Goal: Check status: Check status

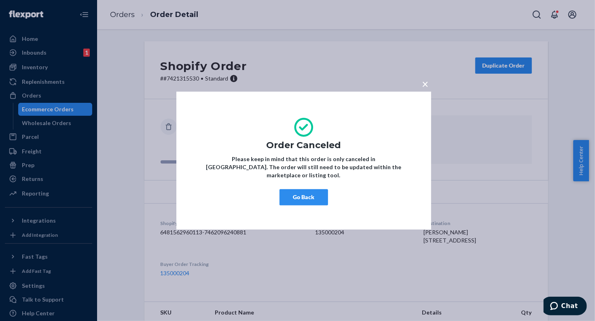
click at [308, 197] on button "Go Back" at bounding box center [303, 197] width 49 height 16
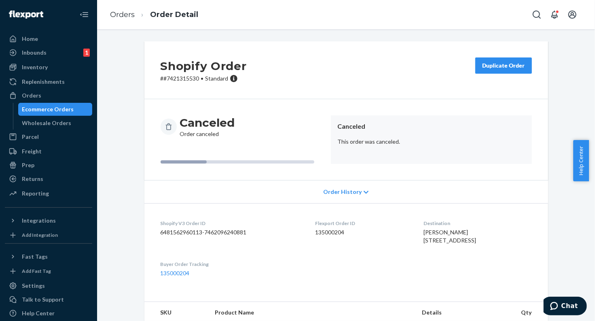
click at [134, 186] on div "Shopify Order # #7421315530 • Standard Duplicate Order Canceled Order canceled …" at bounding box center [345, 201] width 485 height 321
click at [59, 92] on div "Orders" at bounding box center [49, 95] width 86 height 11
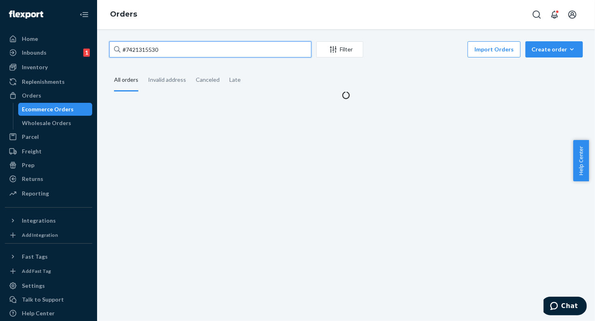
click at [167, 46] on input "#7421315530" at bounding box center [210, 49] width 202 height 16
paste input "#R1AWV0SKGX"
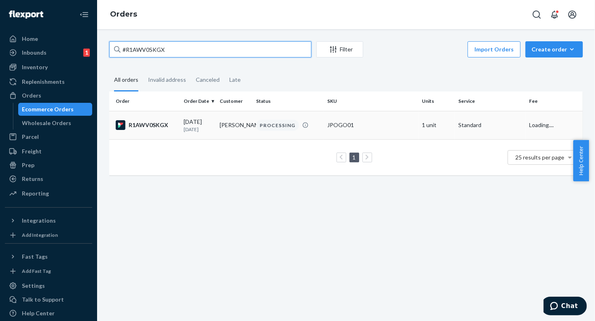
type input "#R1AWV0SKGX"
click at [147, 124] on div "R1AWV0SKGX" at bounding box center [146, 125] width 61 height 10
